Goal: Information Seeking & Learning: Find specific fact

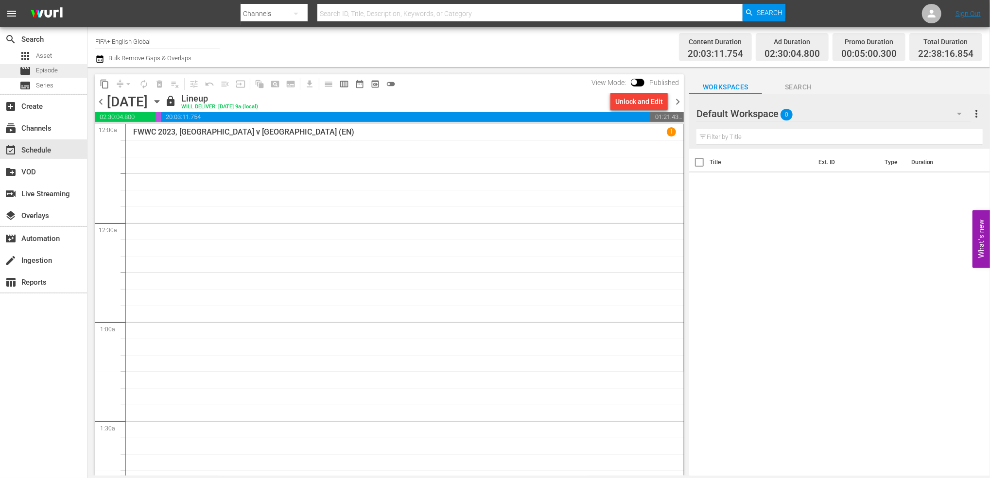
click at [39, 69] on span "Episode" at bounding box center [47, 71] width 22 height 10
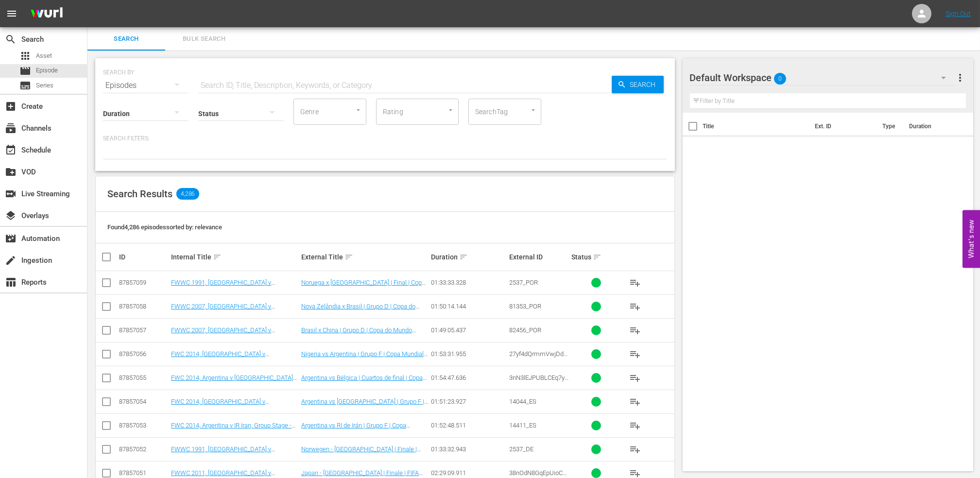
click at [322, 82] on input "text" at bounding box center [405, 85] width 414 height 23
paste input "Italy v [GEOGRAPHIC_DATA] | Group Matches | FIFA World Cup 1990 | Full Match Re…"
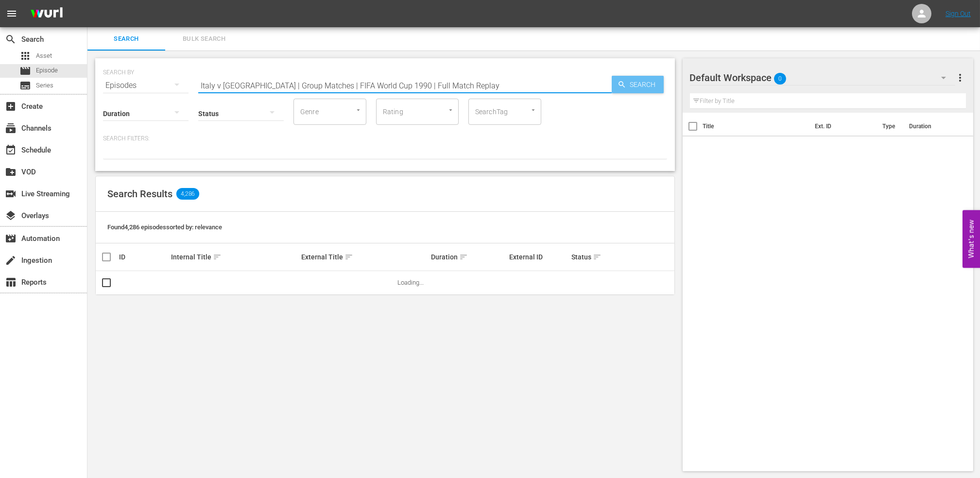
click at [630, 85] on span "Search" at bounding box center [644, 84] width 37 height 17
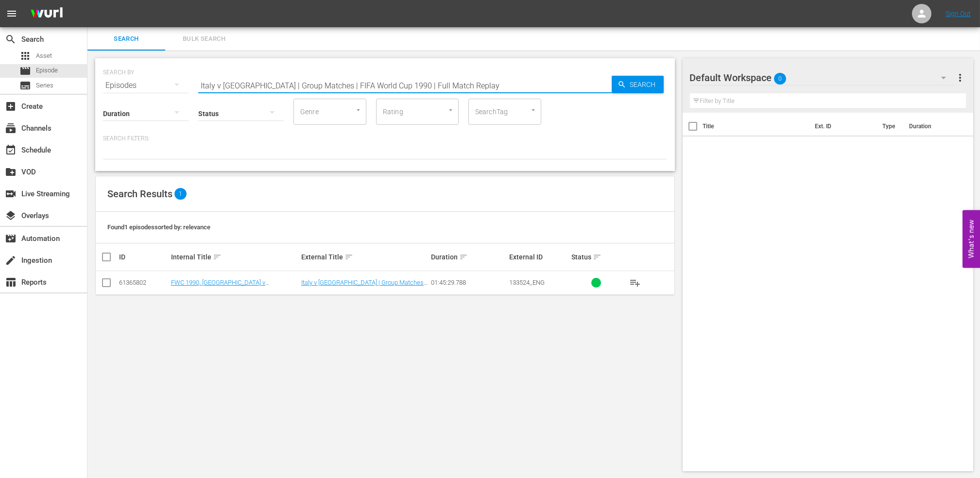
drag, startPoint x: 439, startPoint y: 84, endPoint x: 109, endPoint y: 86, distance: 329.9
click at [110, 86] on div "SEARCH BY Search By Episodes Search ID, Title, Description, Keywords, or Catego…" at bounding box center [385, 79] width 564 height 35
paste input "FWC 1990 - Final - [GEOGRAPHIC_DATA] v [GEOGRAPHIC_DATA]"
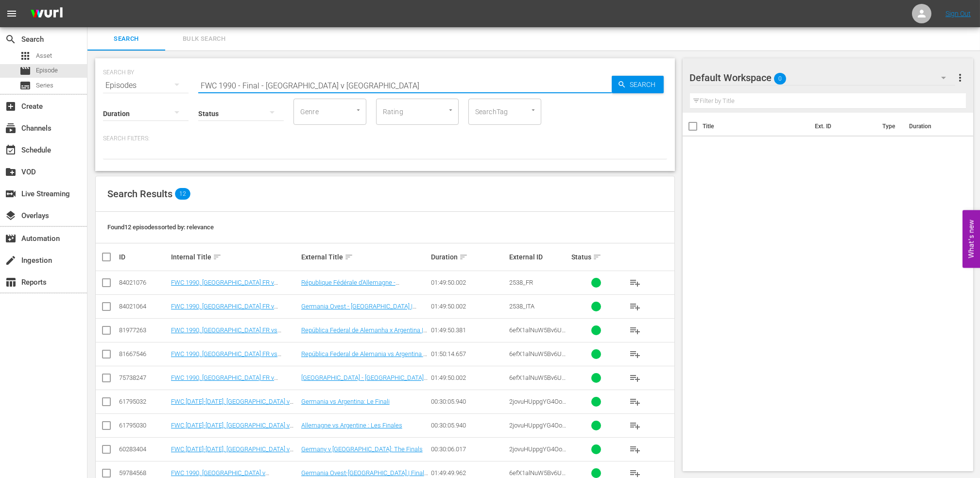
drag, startPoint x: 176, startPoint y: 82, endPoint x: 141, endPoint y: 82, distance: 35.0
click at [142, 82] on div "SEARCH BY Search By Episodes Search ID, Title, Description, Keywords, or Catego…" at bounding box center [385, 79] width 564 height 35
paste input "USA v [GEOGRAPHIC_DATA] | Group Matches | 1994 FIFA World Cup [GEOGRAPHIC_DATA]…"
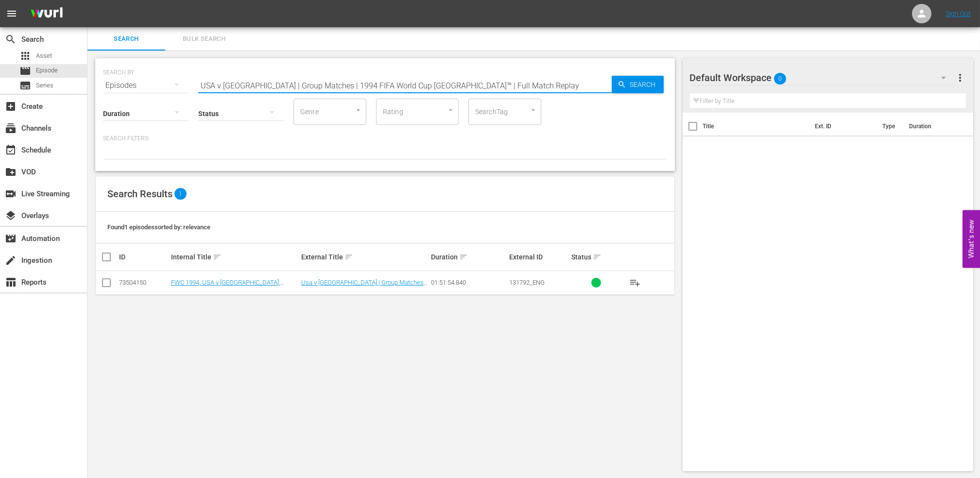
drag, startPoint x: 498, startPoint y: 83, endPoint x: 141, endPoint y: 95, distance: 356.8
click at [141, 95] on div "SEARCH BY Search By Episodes Search ID, Title, Description, Keywords, or Catego…" at bounding box center [385, 114] width 580 height 113
paste input "2018 Official Film - Dreams"
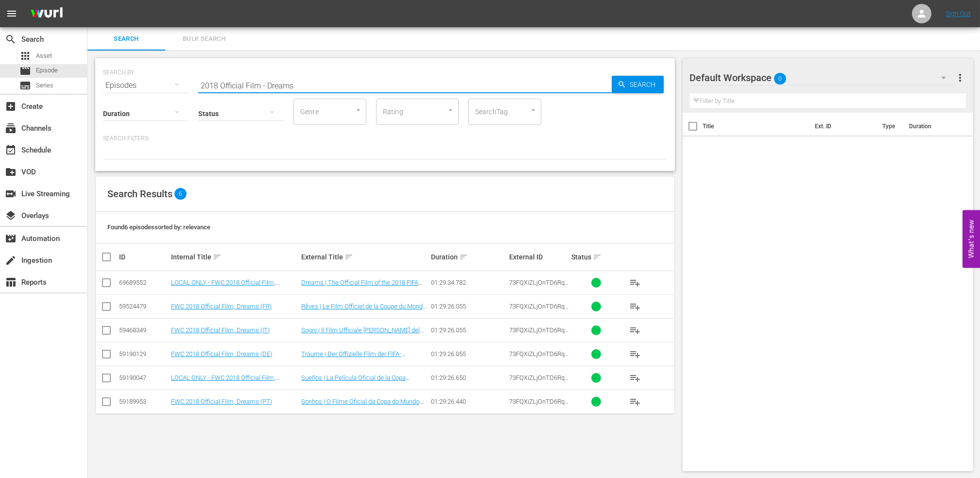
drag, startPoint x: 308, startPoint y: 82, endPoint x: 116, endPoint y: 82, distance: 192.4
click at [117, 82] on div "SEARCH BY Search By Episodes Search ID, Title, Description, Keywords, or Catego…" at bounding box center [385, 79] width 564 height 35
paste input "France v [GEOGRAPHIC_DATA] | Final | FIFA World Cup 2018 | Full Match Replay"
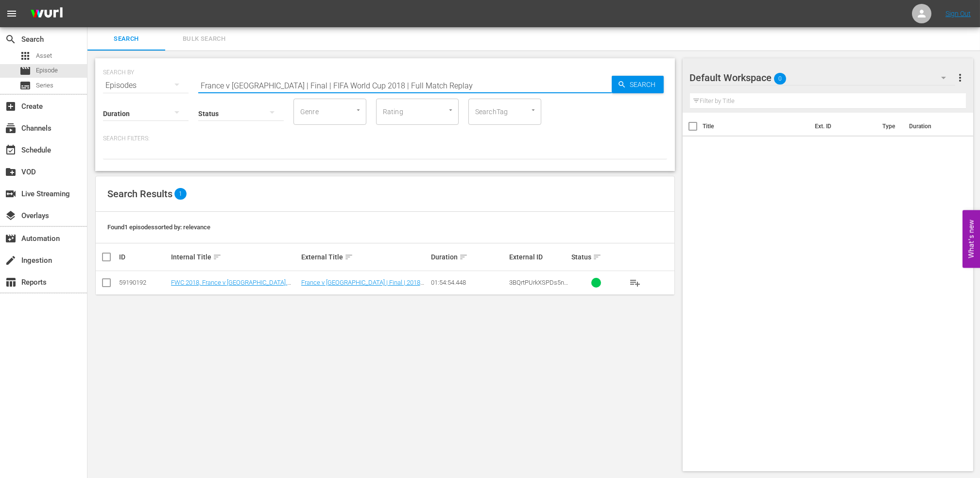
drag, startPoint x: 302, startPoint y: 85, endPoint x: 156, endPoint y: 83, distance: 146.3
click at [144, 85] on div "SEARCH BY Search By Episodes Search ID, Title, Description, Keywords, or Catego…" at bounding box center [385, 79] width 564 height 35
paste input "IR [GEOGRAPHIC_DATA] v [GEOGRAPHIC_DATA] | Group B | FIFA World Cup 2022"
drag, startPoint x: 440, startPoint y: 85, endPoint x: 110, endPoint y: 91, distance: 330.0
click at [111, 91] on div "SEARCH BY Search By Episodes Search ID, Title, Description, Keywords, or Catego…" at bounding box center [385, 114] width 580 height 113
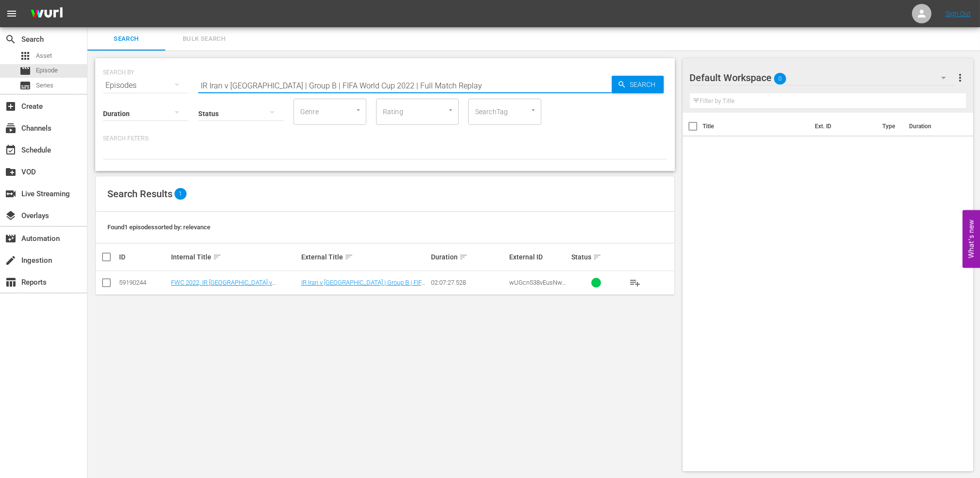
paste input "Netherlands v [GEOGRAPHIC_DATA] | Round of 16"
drag, startPoint x: 242, startPoint y: 86, endPoint x: 93, endPoint y: 87, distance: 148.7
click at [93, 87] on div "SEARCH BY Search By Episodes Search ID, Title, Description, Keywords, or Catego…" at bounding box center [384, 265] width 595 height 429
paste input "FWC 1966 - Final - England v German"
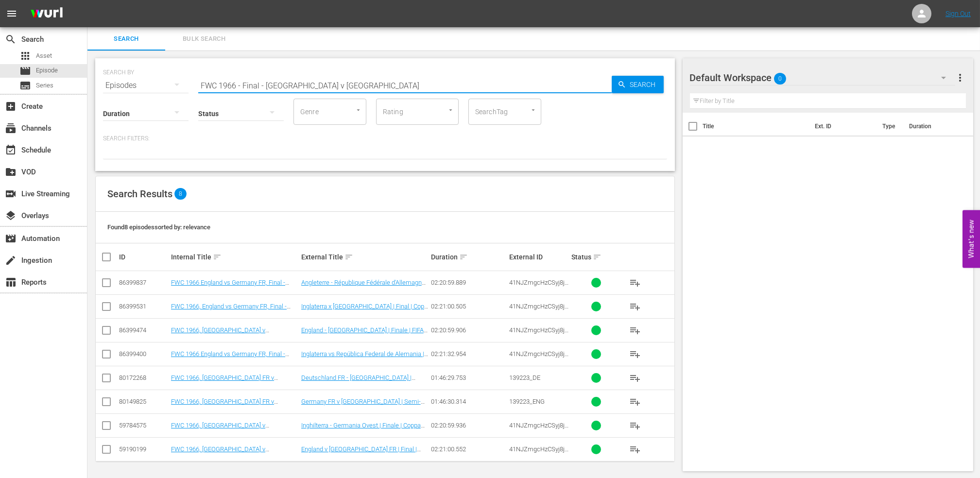
drag, startPoint x: 339, startPoint y: 86, endPoint x: 105, endPoint y: 92, distance: 233.8
click at [106, 92] on div "SEARCH BY Search By Episodes Search ID, Title, Description, Keywords, or Catego…" at bounding box center [385, 114] width 580 height 113
paste input "LOCAL ONLY - FWC 1970 Official Film, The World at their Feet"
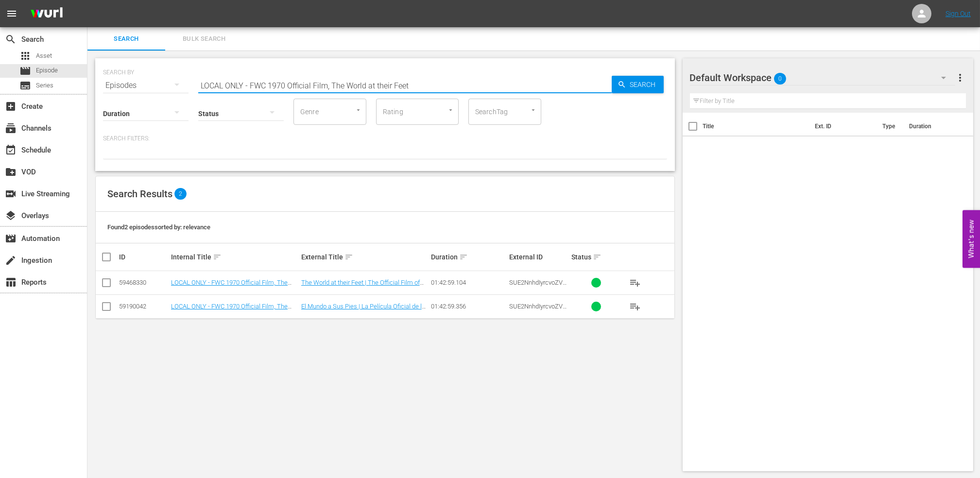
drag, startPoint x: 416, startPoint y: 86, endPoint x: 95, endPoint y: 73, distance: 321.0
click at [95, 73] on div "SEARCH BY Search By Episodes Search ID, Title, Description, Keywords, or Catego…" at bounding box center [385, 114] width 580 height 113
paste input "FWC 1970 - Final - [GEOGRAPHIC_DATA] v [GEOGRAPHIC_DATA]"
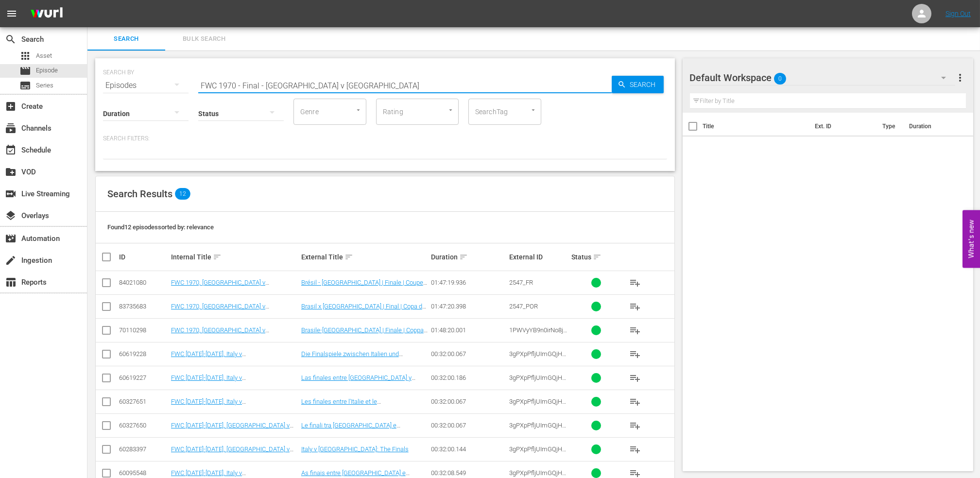
drag, startPoint x: 351, startPoint y: 86, endPoint x: 146, endPoint y: 85, distance: 204.6
click at [144, 85] on div "SEARCH BY Search By Episodes Search ID, Title, Description, Keywords, or Catego…" at bounding box center [385, 79] width 564 height 35
paste input "utebol Arte"
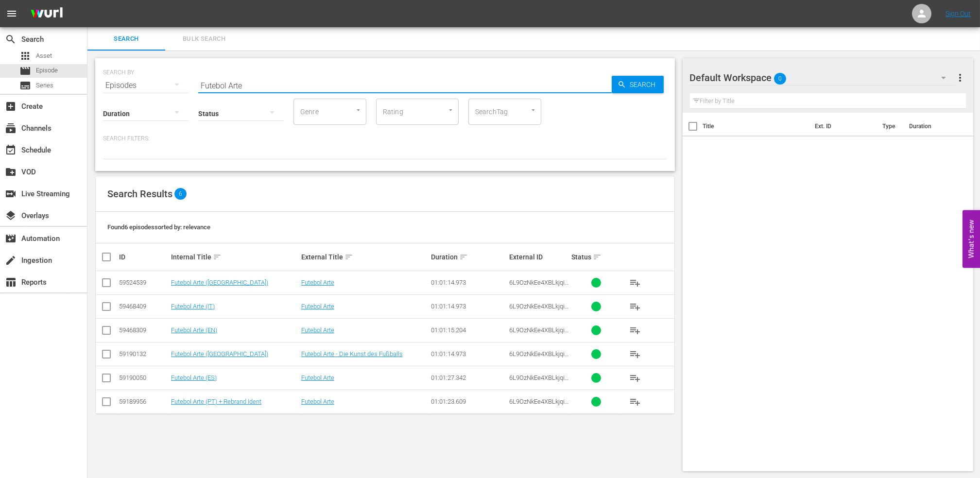
drag, startPoint x: 274, startPoint y: 85, endPoint x: 169, endPoint y: 88, distance: 104.5
click at [170, 88] on div "SEARCH BY Search By Episodes Search ID, Title, Description, Keywords, or Catego…" at bounding box center [385, 79] width 564 height 35
paste input "WC 2006 - Final - Italy v Franc"
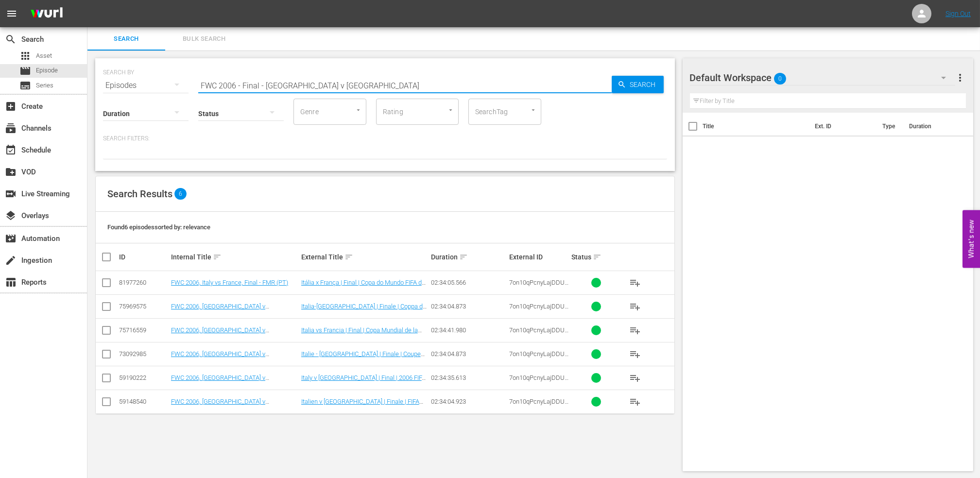
drag, startPoint x: 330, startPoint y: 82, endPoint x: 110, endPoint y: 84, distance: 220.6
click at [110, 84] on div "SEARCH BY Search By Episodes Search ID, Title, Description, Keywords, or Catego…" at bounding box center [385, 79] width 564 height 35
paste input "Italy v [GEOGRAPHIC_DATA] | Group E | FIFA World Cup 2006 | Full Match Replay"
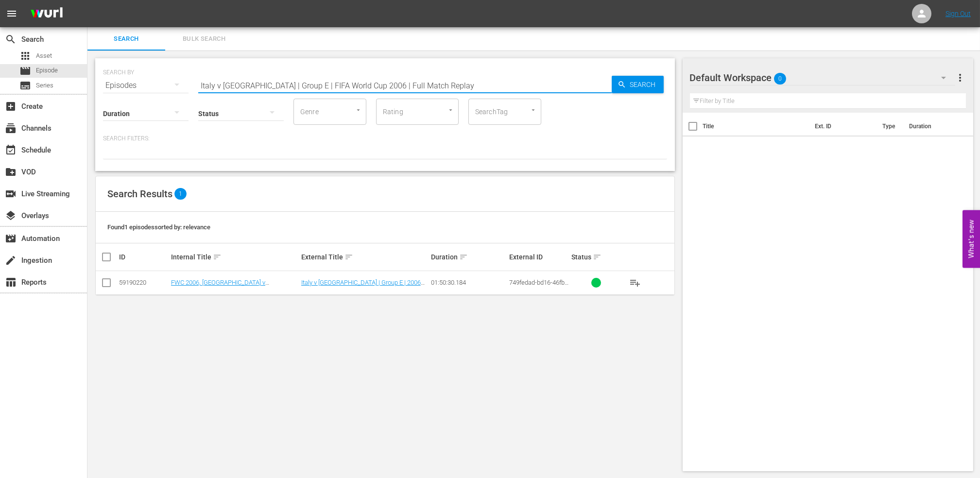
drag, startPoint x: 430, startPoint y: 82, endPoint x: 142, endPoint y: 90, distance: 287.3
click at [142, 90] on div "SEARCH BY Search By Episodes Search ID, Title, Description, Keywords, or Catego…" at bounding box center [385, 114] width 580 height 113
click at [420, 86] on input "Italy v [GEOGRAPHIC_DATA] | Group E | FIFA World Cup 2006 | Full Match Replay" at bounding box center [405, 85] width 414 height 23
drag, startPoint x: 436, startPoint y: 86, endPoint x: 282, endPoint y: 96, distance: 154.4
click at [281, 91] on div "SEARCH BY Search By Episodes Search ID, Title, Description, Keywords, or Catego…" at bounding box center [385, 114] width 580 height 113
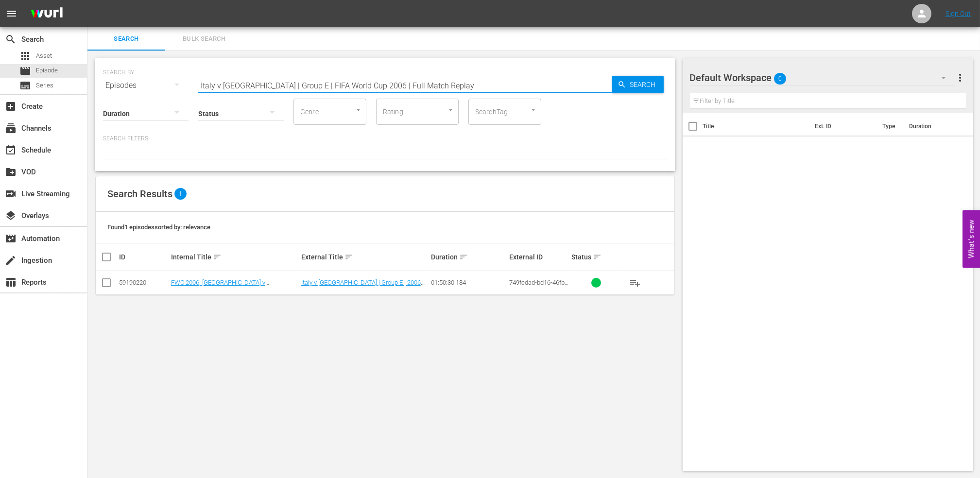
click at [448, 80] on input "Italy v [GEOGRAPHIC_DATA] | Group E | FIFA World Cup 2006 | Full Match Replay" at bounding box center [405, 85] width 414 height 23
drag, startPoint x: 446, startPoint y: 82, endPoint x: 75, endPoint y: 89, distance: 370.8
click at [87, 0] on div "search Search apps Asset movie Episode subtitles Series add_box Create subscrip…" at bounding box center [533, 0] width 893 height 0
paste input "2002 Official Film - Seven Games from Glor"
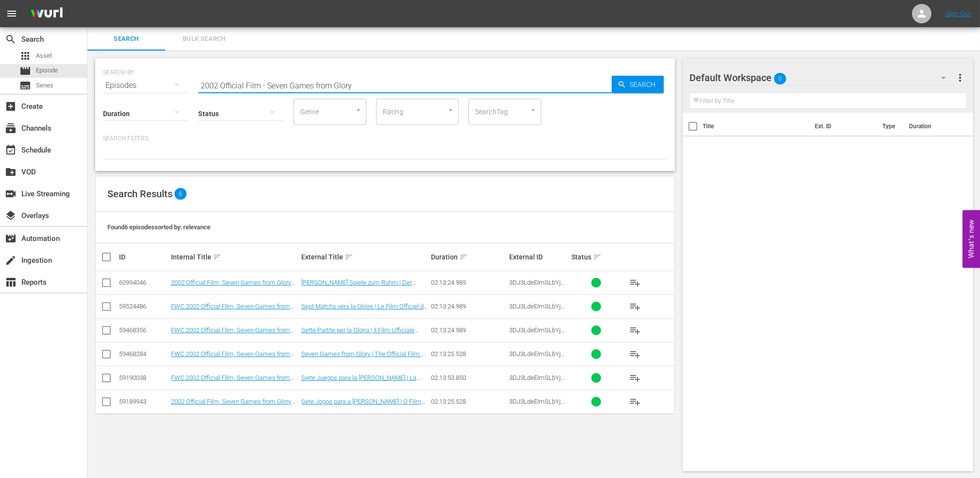
drag, startPoint x: 398, startPoint y: 79, endPoint x: 112, endPoint y: 88, distance: 286.8
click at [112, 88] on div "SEARCH BY Search By Episodes Search ID, Title, Description, Keywords, or Catego…" at bounding box center [385, 79] width 564 height 35
paste input "FWC 2002 - Final - [GEOGRAPHIC_DATA] v [GEOGRAPHIC_DATA]"
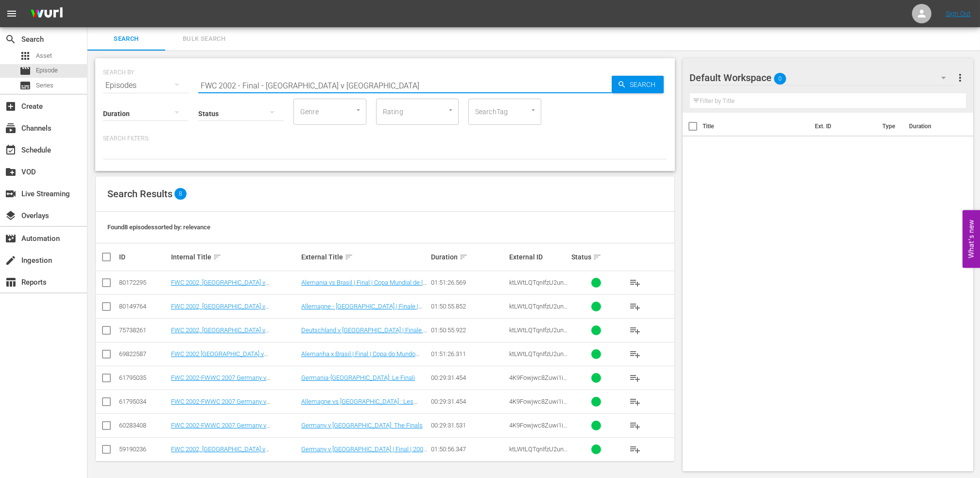
drag, startPoint x: 169, startPoint y: 85, endPoint x: 96, endPoint y: 87, distance: 72.9
click at [97, 87] on div "SEARCH BY Search By Episodes Search ID, Title, Description, Keywords, or Catego…" at bounding box center [385, 114] width 580 height 113
paste input "USA vs Portugal, Group Stage"
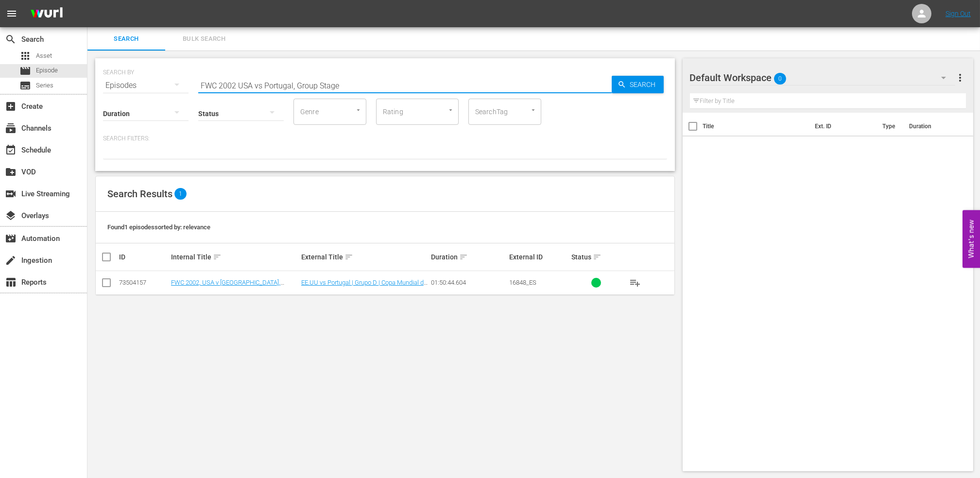
drag, startPoint x: 138, startPoint y: 103, endPoint x: 91, endPoint y: 105, distance: 47.2
click at [91, 105] on div "SEARCH BY Search By Episodes Search ID, Title, Description, Keywords, or Catego…" at bounding box center [384, 265] width 595 height 429
paste input "1978 - Final - [GEOGRAPHIC_DATA] v [GEOGRAPHIC_DATA]"
click at [642, 83] on span "Search" at bounding box center [644, 84] width 37 height 17
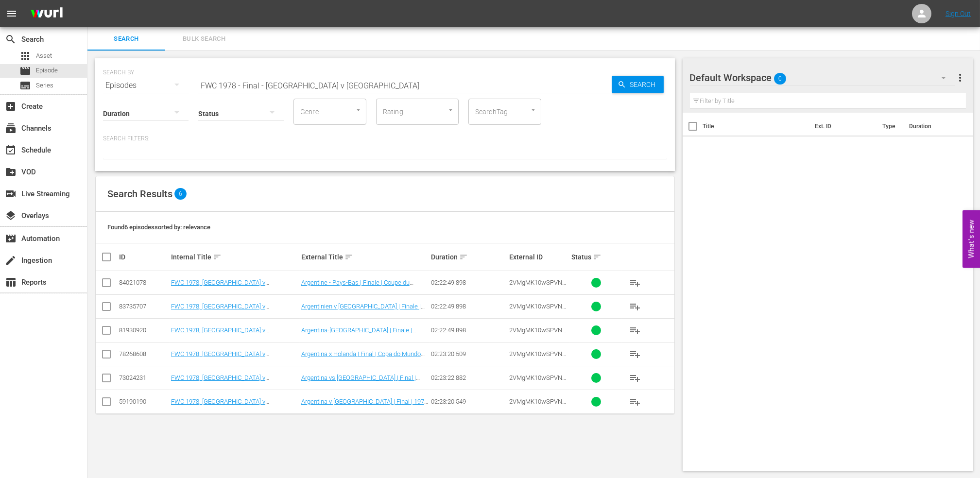
drag, startPoint x: 369, startPoint y: 82, endPoint x: 136, endPoint y: 100, distance: 234.4
click at [136, 100] on div "SEARCH BY Search By Episodes Search ID, Title, Description, Keywords, or Catego…" at bounding box center [385, 114] width 580 height 113
paste input "86 - Final - [GEOGRAPHIC_DATA] v [GEOGRAPHIC_DATA]"
drag, startPoint x: 114, startPoint y: 94, endPoint x: 107, endPoint y: 94, distance: 6.8
click at [107, 94] on div "SEARCH BY Search By Episodes Search ID, Title, Description, Keywords, or Catego…" at bounding box center [385, 114] width 580 height 113
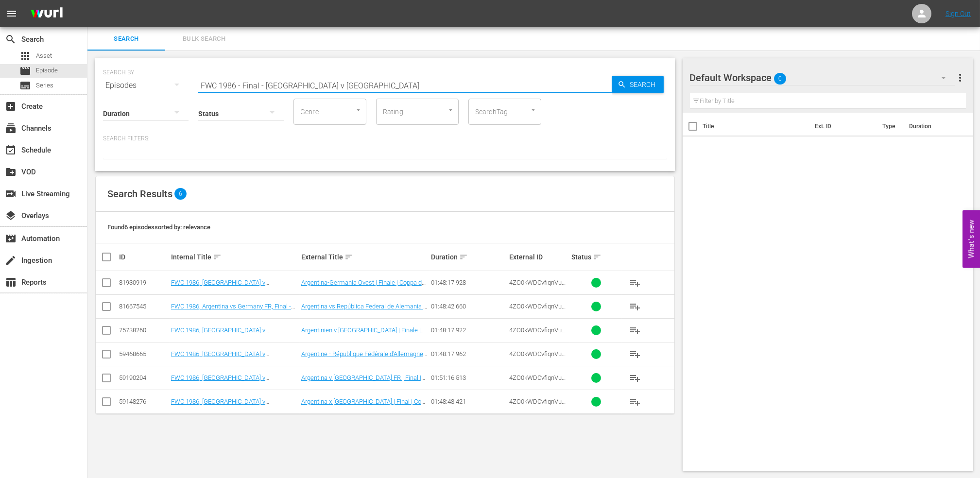
paste input "1986 Official Film - Hero"
drag, startPoint x: 330, startPoint y: 80, endPoint x: 131, endPoint y: 88, distance: 199.9
click at [131, 88] on div "SEARCH BY Search By Episodes Search ID, Title, Description, Keywords, or Catego…" at bounding box center [385, 79] width 564 height 35
paste input "France v [GEOGRAPHIC_DATA] | Final | FIFA World Cup 2018 | Full Match Replay"
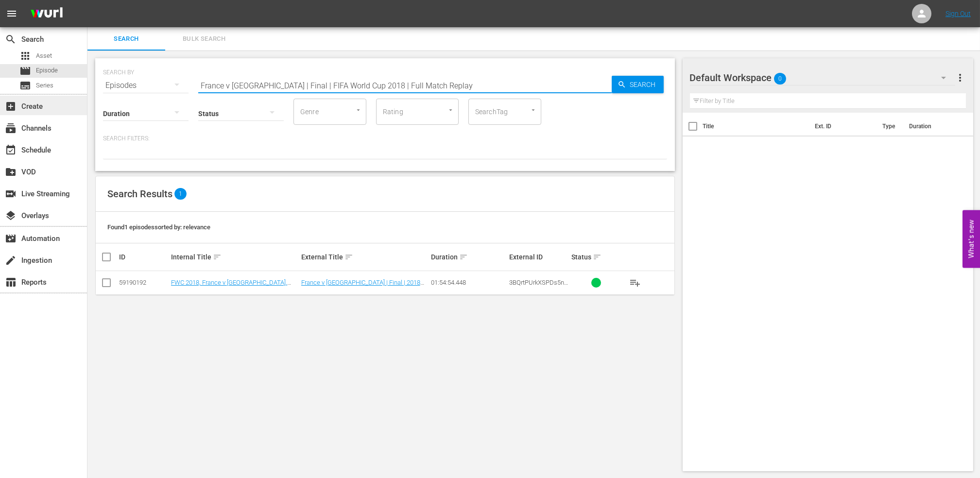
drag, startPoint x: 197, startPoint y: 99, endPoint x: 21, endPoint y: 99, distance: 175.9
click at [87, 0] on div "search Search apps Asset movie Episode subtitles Series add_box Create subscrip…" at bounding box center [533, 0] width 893 height 0
paste input "Confederations Cup 2009, USA v BRA"
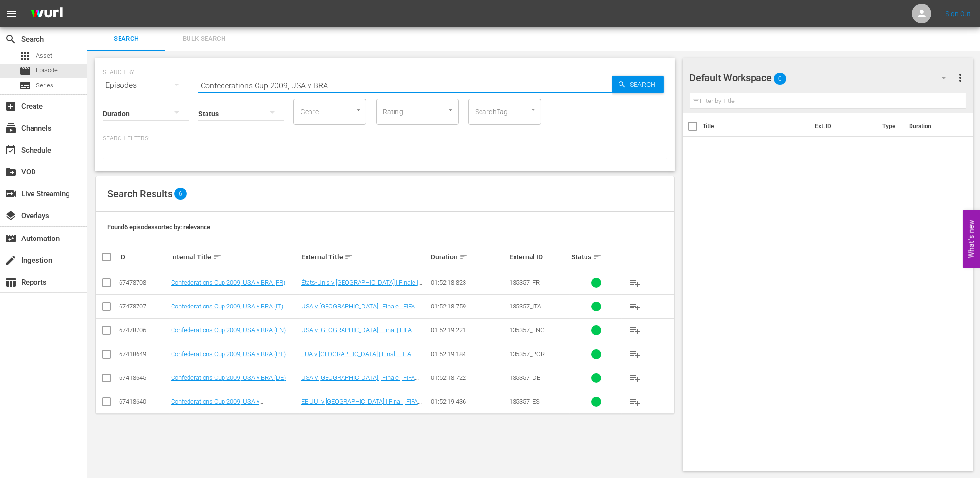
drag, startPoint x: 369, startPoint y: 82, endPoint x: 98, endPoint y: 85, distance: 271.1
click at [99, 85] on div "SEARCH BY Search By Episodes Search ID, Title, Description, Keywords, or Catego…" at bounding box center [385, 114] width 580 height 113
paste input "England v [GEOGRAPHIC_DATA] | Group C | FIFA World Cup 2010 | Full Match Replay"
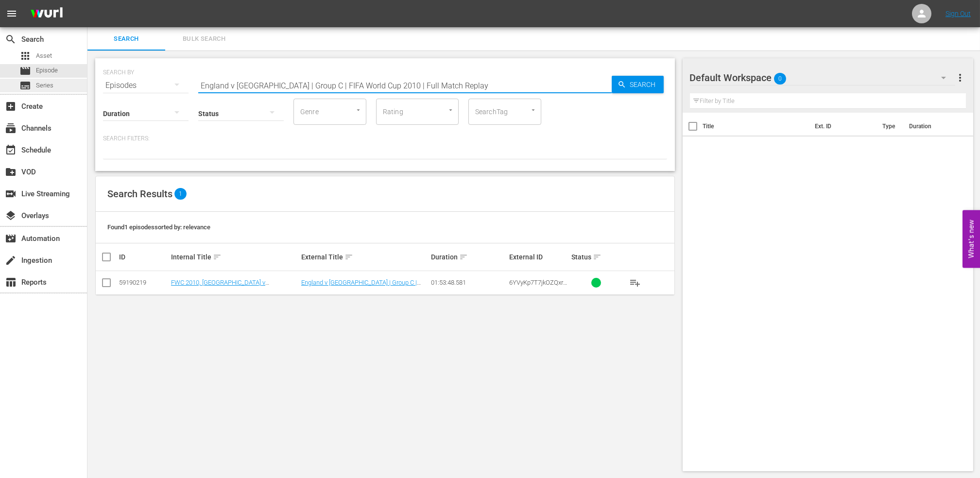
drag, startPoint x: 126, startPoint y: 91, endPoint x: 50, endPoint y: 91, distance: 76.3
click at [87, 0] on div "search Search apps Asset movie Episode subtitles Series add_box Create subscrip…" at bounding box center [533, 0] width 893 height 0
paste input "USA v [GEOGRAPHIC_DATA] | Round of 16"
drag, startPoint x: 447, startPoint y: 84, endPoint x: 95, endPoint y: 83, distance: 351.3
click at [95, 83] on div "SEARCH BY Search By Episodes Search ID, Title, Description, Keywords, or Catego…" at bounding box center [385, 114] width 580 height 113
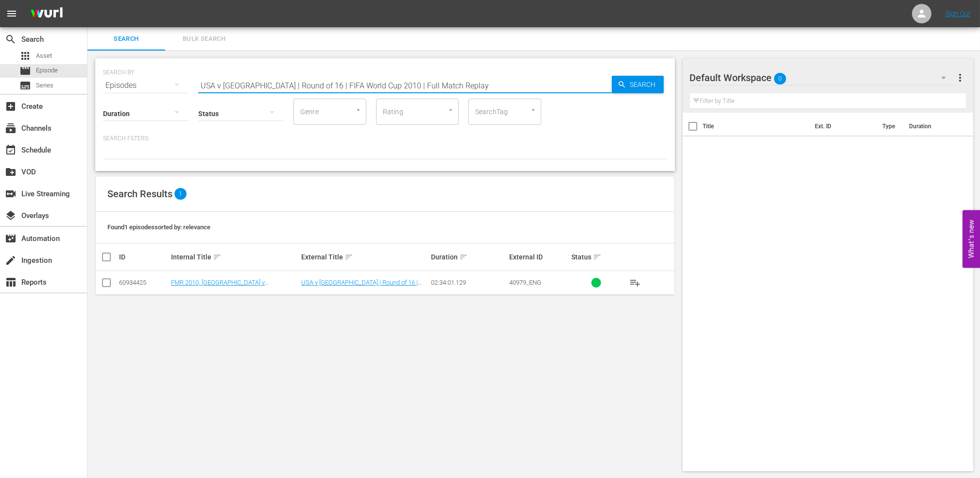
paste input "FWC 2010 - Final - [GEOGRAPHIC_DATA] v [GEOGRAPHIC_DATA]"
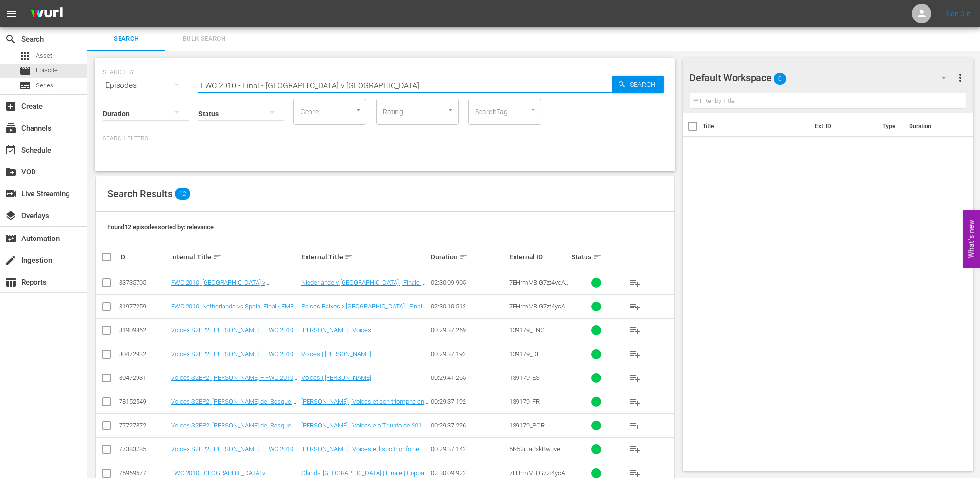
type input "FWC 2010 - Final - [GEOGRAPHIC_DATA] v [GEOGRAPHIC_DATA]"
